Goal: Information Seeking & Learning: Learn about a topic

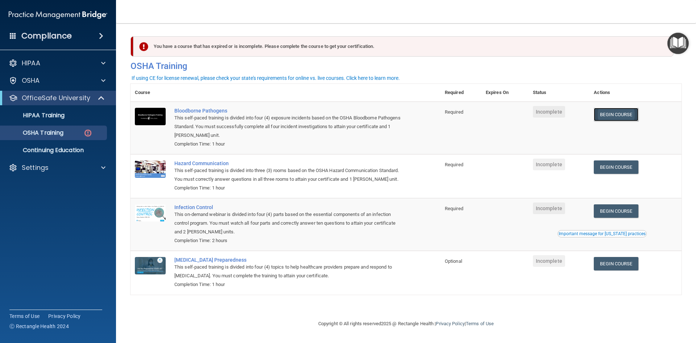
click at [615, 115] on link "Begin Course" at bounding box center [616, 114] width 44 height 13
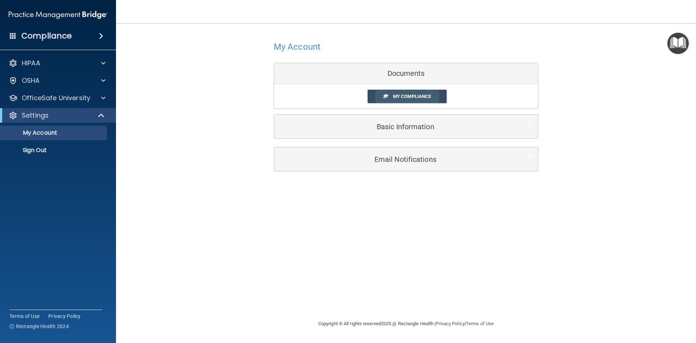
drag, startPoint x: 403, startPoint y: 91, endPoint x: 410, endPoint y: 92, distance: 6.4
click at [410, 92] on link "My Compliance" at bounding box center [407, 96] width 79 height 13
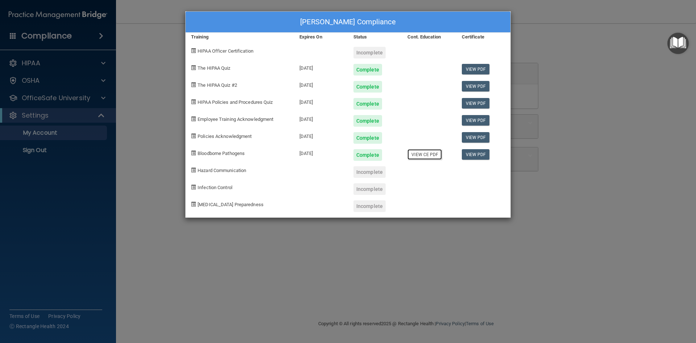
click at [418, 154] on link "View CE PDF" at bounding box center [424, 154] width 34 height 11
click at [148, 40] on div "Morgan Paolillo's Compliance Training Expires On Status Cont. Education Certifi…" at bounding box center [348, 171] width 696 height 343
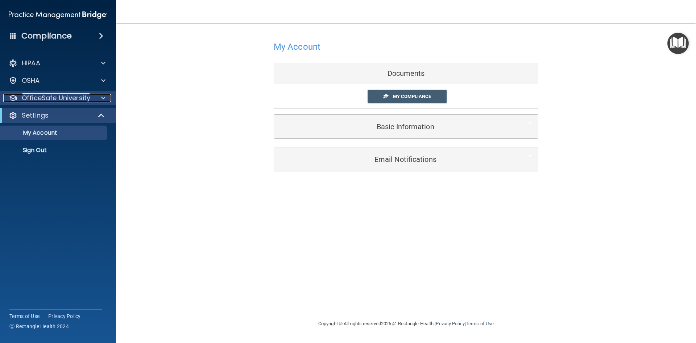
click at [79, 95] on p "OfficeSafe University" at bounding box center [56, 98] width 69 height 9
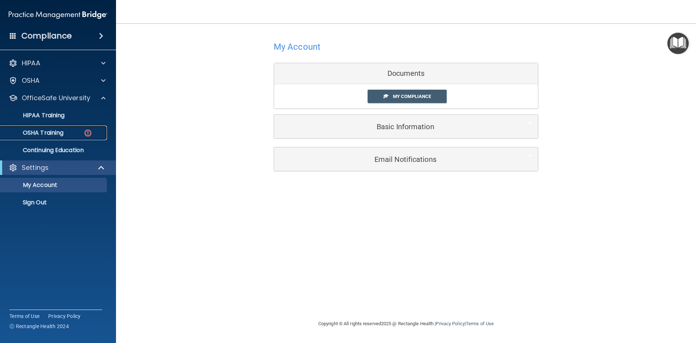
click at [80, 130] on div "OSHA Training" at bounding box center [54, 132] width 99 height 7
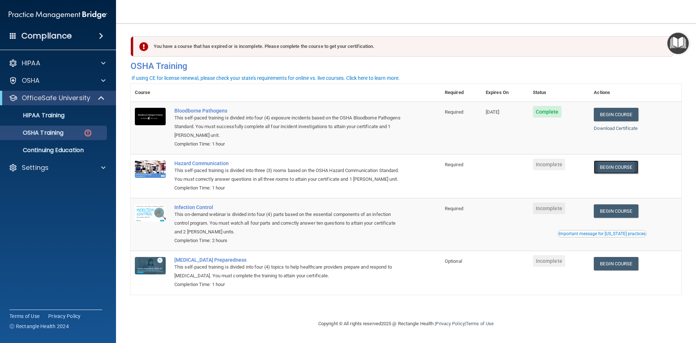
click at [616, 169] on link "Begin Course" at bounding box center [616, 166] width 44 height 13
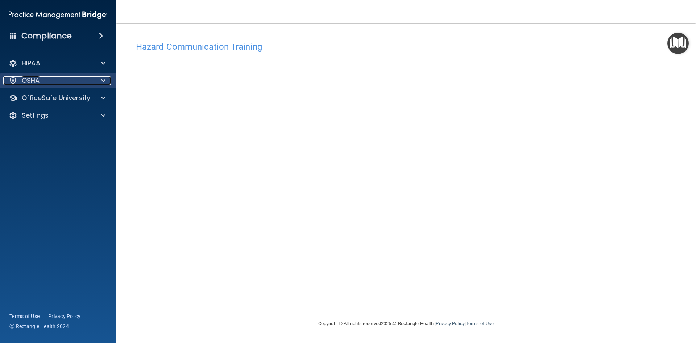
click at [107, 80] on div at bounding box center [102, 80] width 18 height 9
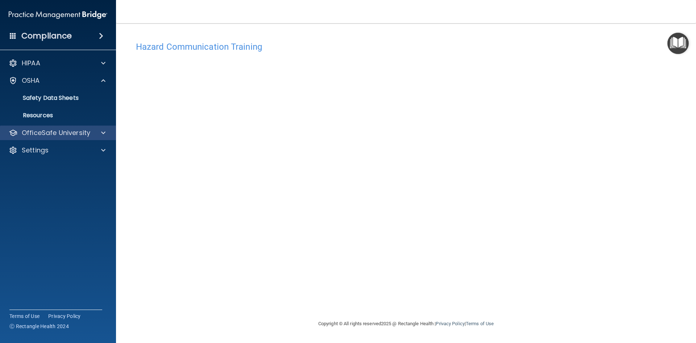
click at [79, 138] on div "OfficeSafe University" at bounding box center [58, 132] width 116 height 14
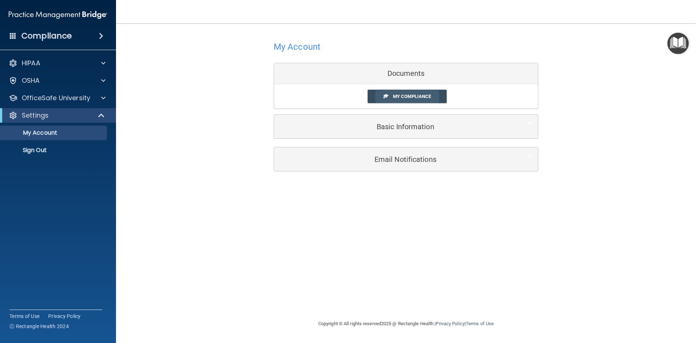
click at [393, 91] on link "My Compliance" at bounding box center [407, 96] width 79 height 13
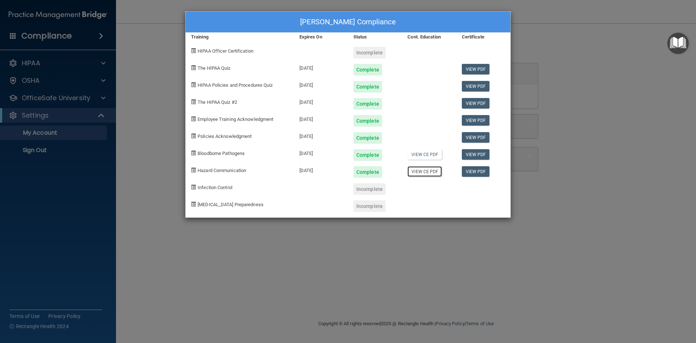
click at [437, 171] on link "View CE PDF" at bounding box center [424, 171] width 34 height 11
click at [366, 187] on div "Incomplete" at bounding box center [369, 189] width 32 height 12
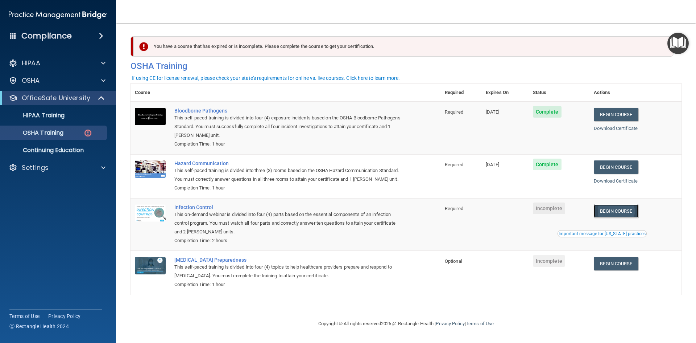
click at [625, 212] on link "Begin Course" at bounding box center [616, 210] width 44 height 13
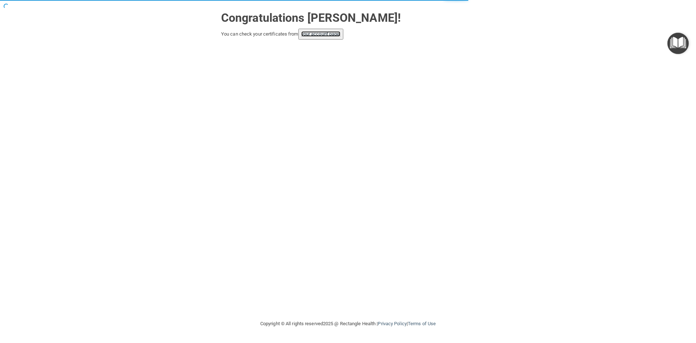
click at [324, 33] on link "your account page!" at bounding box center [321, 33] width 40 height 5
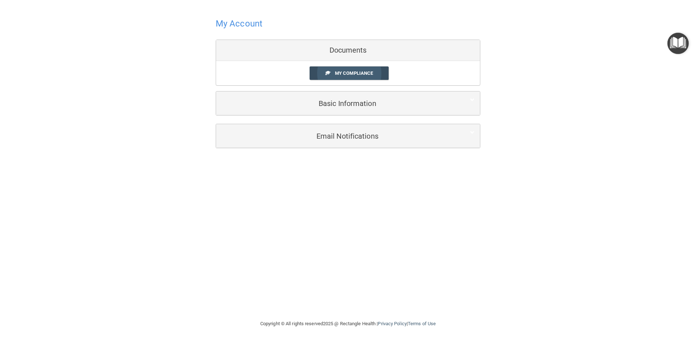
click at [368, 72] on span "My Compliance" at bounding box center [354, 72] width 38 height 5
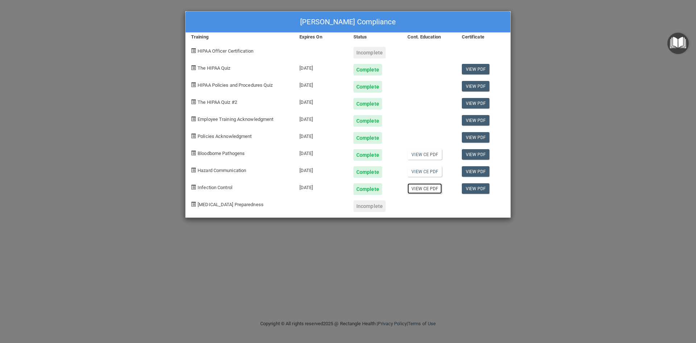
click at [426, 189] on link "View CE PDF" at bounding box center [424, 188] width 34 height 11
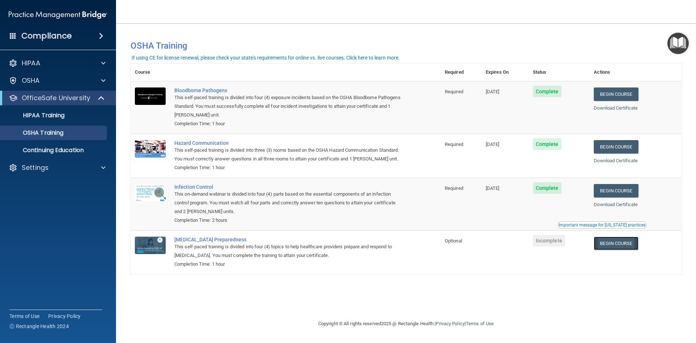
click at [625, 246] on link "Begin Course" at bounding box center [616, 242] width 44 height 13
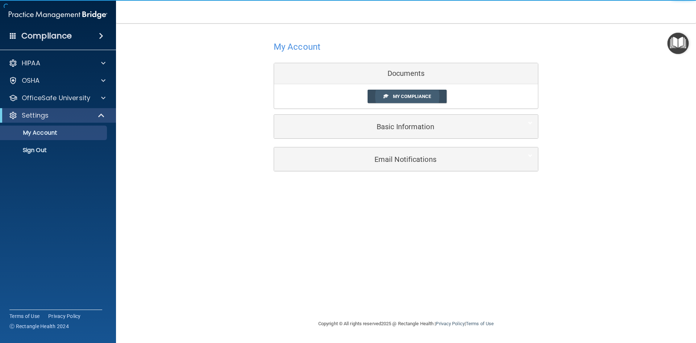
click at [418, 94] on span "My Compliance" at bounding box center [412, 96] width 38 height 5
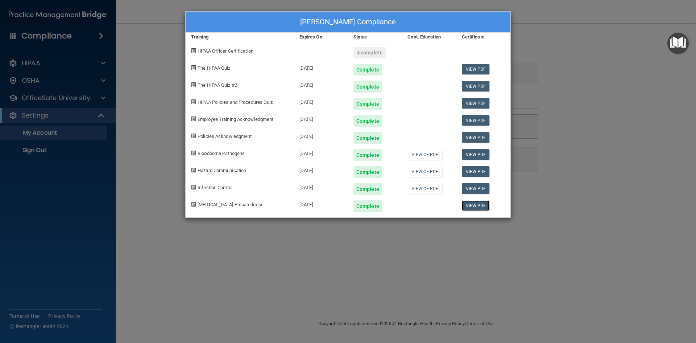
click at [485, 206] on link "View PDF" at bounding box center [476, 205] width 28 height 11
click at [374, 56] on div "Incomplete" at bounding box center [369, 53] width 32 height 12
